Goal: Task Accomplishment & Management: Use online tool/utility

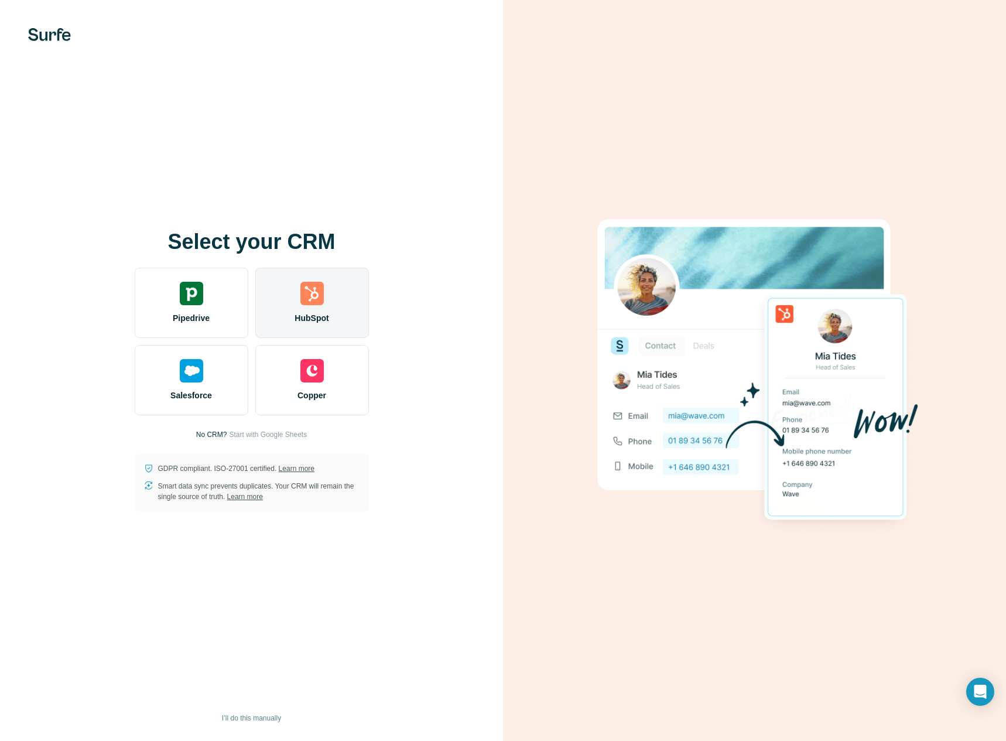
click at [312, 310] on div "HubSpot" at bounding box center [312, 303] width 114 height 70
click at [321, 282] on img at bounding box center [311, 293] width 23 height 23
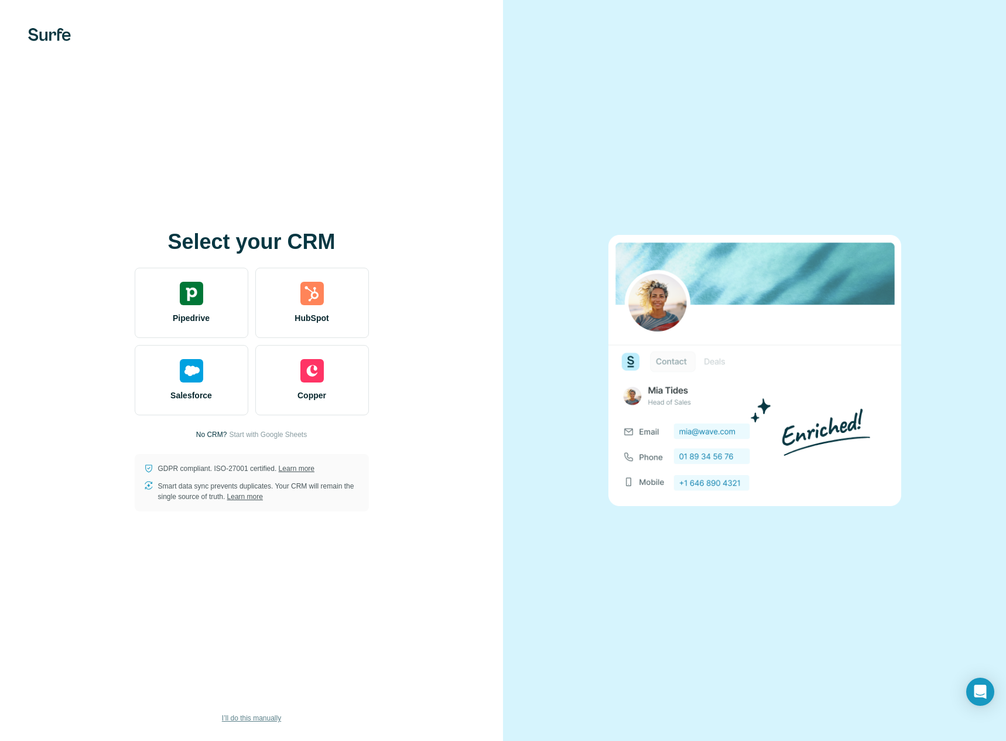
click at [270, 715] on span "I’ll do this manually" at bounding box center [251, 718] width 59 height 11
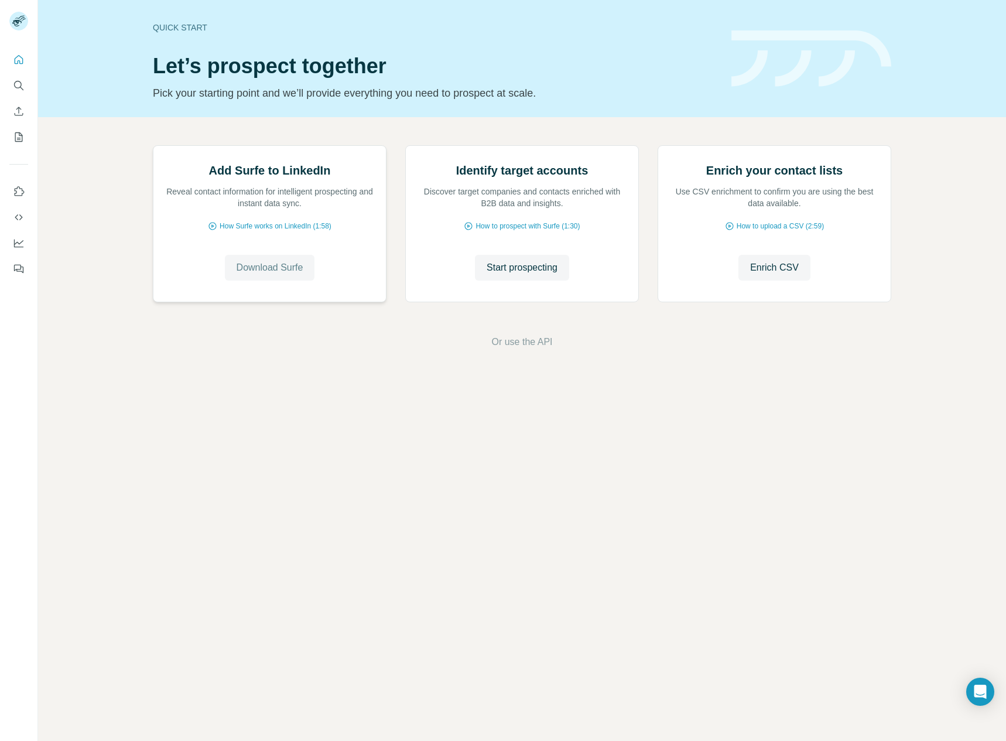
click at [256, 275] on span "Download Surfe" at bounding box center [270, 268] width 67 height 14
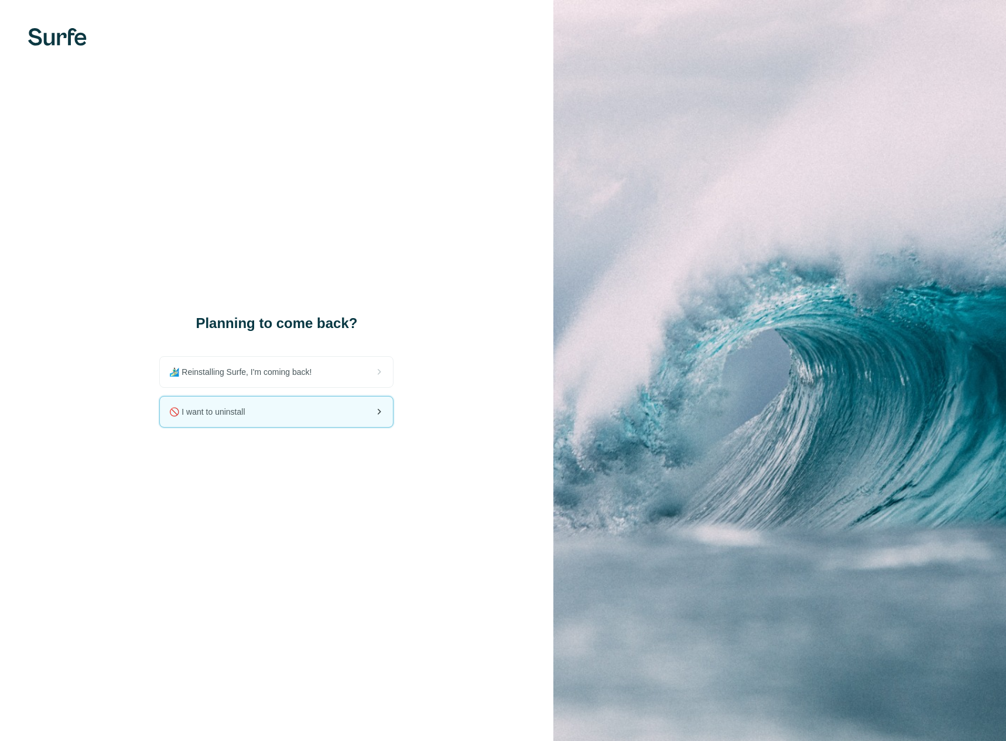
click at [282, 409] on div "🚫 I want to uninstall" at bounding box center [276, 412] width 233 height 30
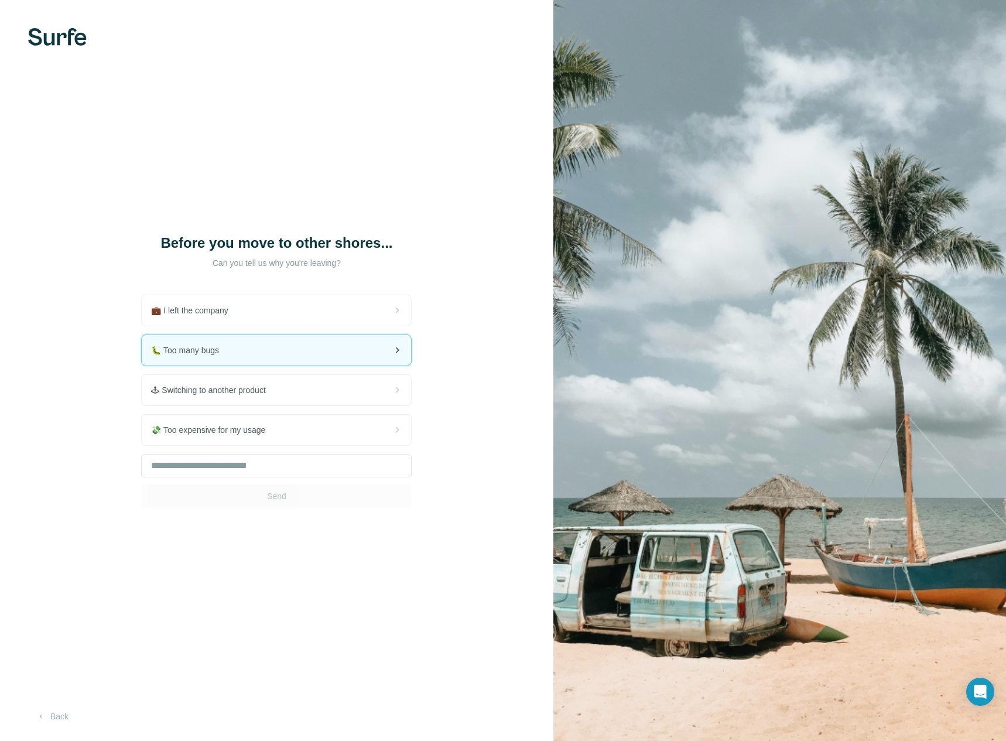
click at [250, 357] on div "🐛 Too many bugs" at bounding box center [276, 350] width 269 height 30
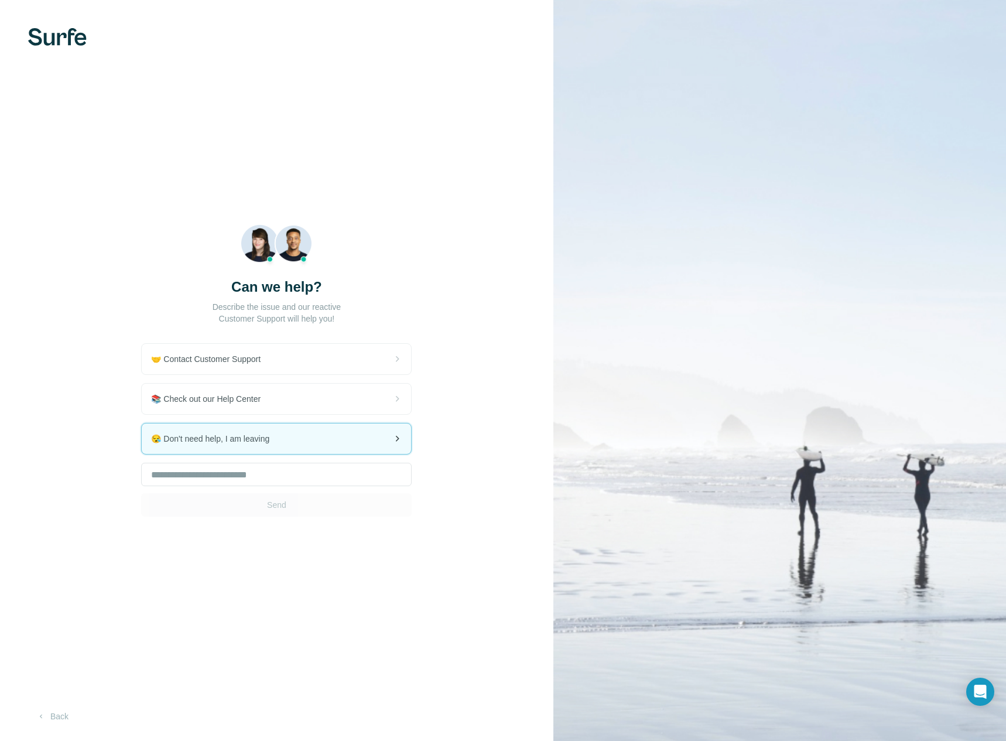
click at [337, 442] on div "😪 Don't need help, I am leaving" at bounding box center [276, 438] width 269 height 30
